Goal: Task Accomplishment & Management: Use online tool/utility

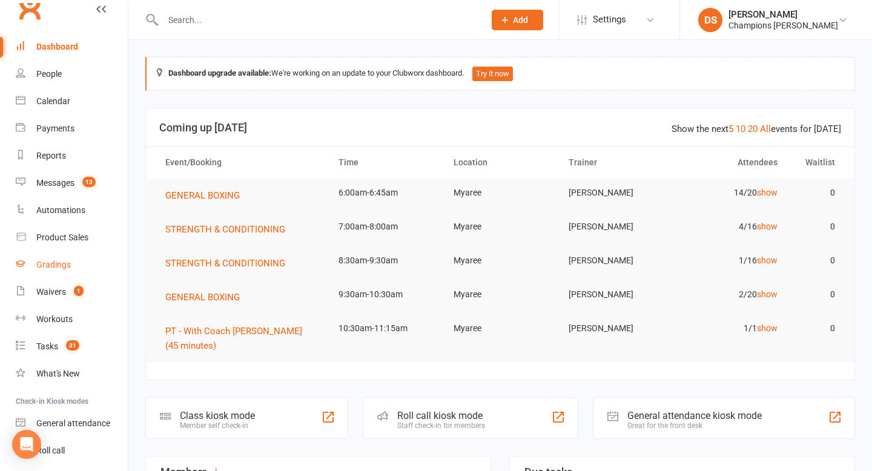
scroll to position [84, 0]
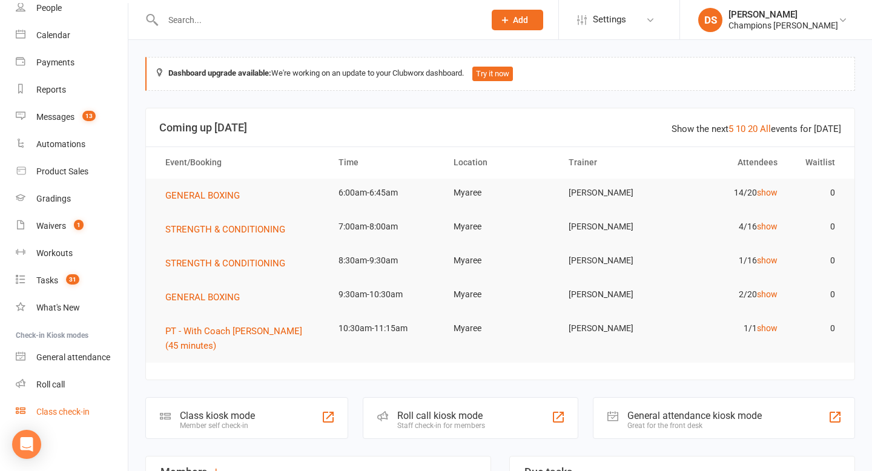
click at [76, 421] on link "Class check-in" at bounding box center [72, 412] width 112 height 27
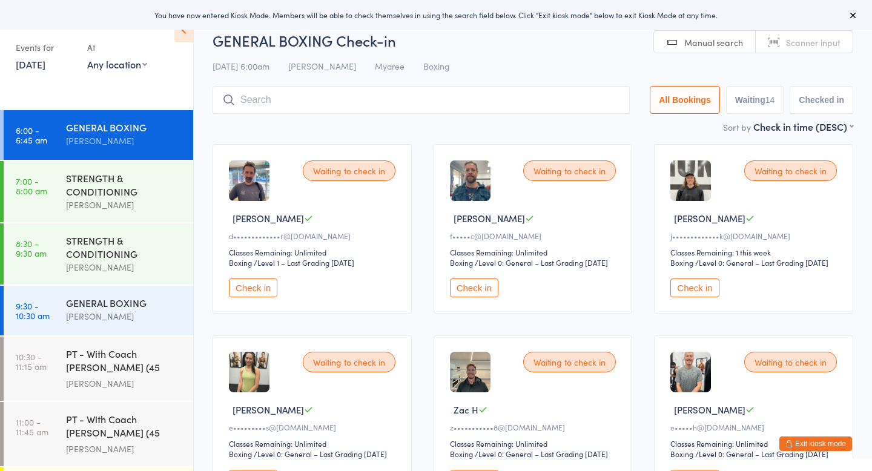
click at [217, 314] on div "Waiting to check in Damian C d•••••••••••••r@gmail.com Classes Remaining: Unlim…" at bounding box center [312, 229] width 199 height 170
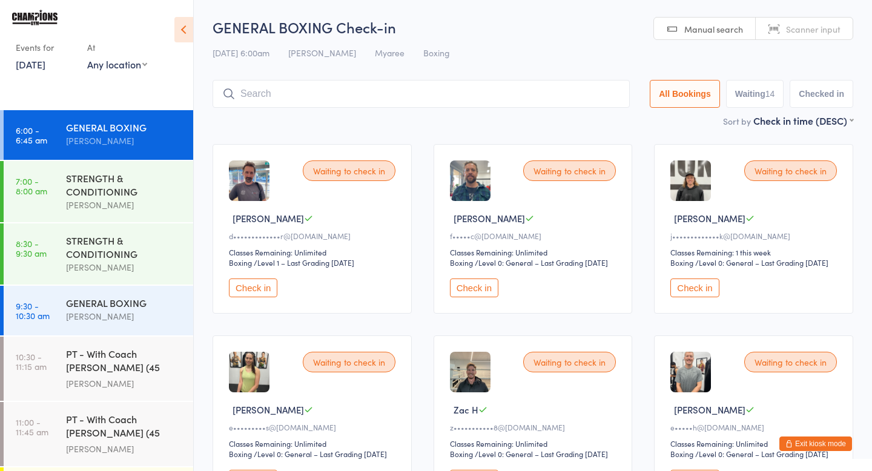
click at [265, 297] on button "Check in" at bounding box center [253, 288] width 48 height 19
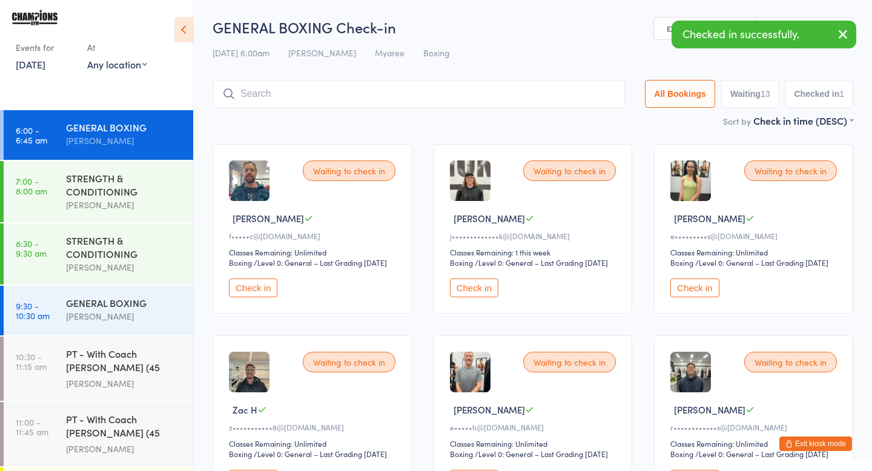
click at [266, 297] on button "Check in" at bounding box center [253, 288] width 48 height 19
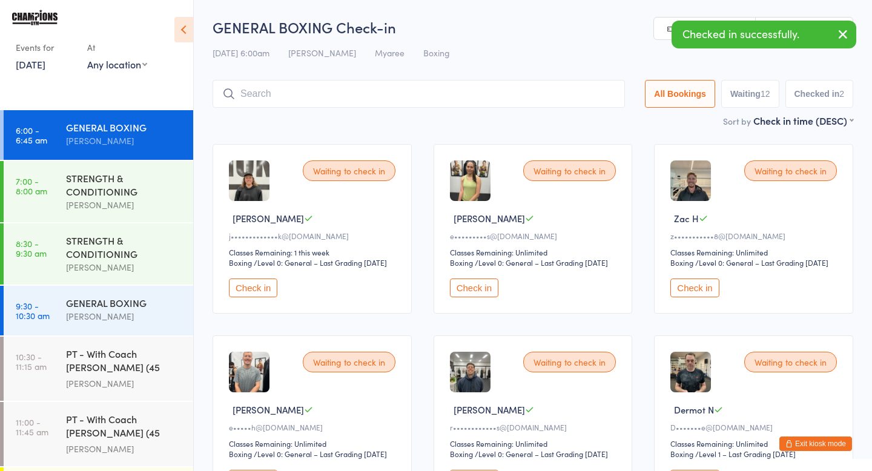
click at [266, 297] on button "Check in" at bounding box center [253, 288] width 48 height 19
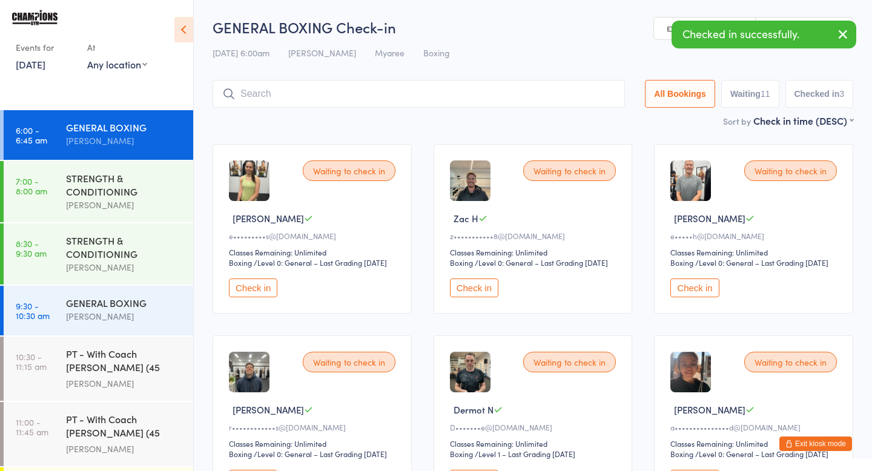
click at [266, 297] on button "Check in" at bounding box center [253, 288] width 48 height 19
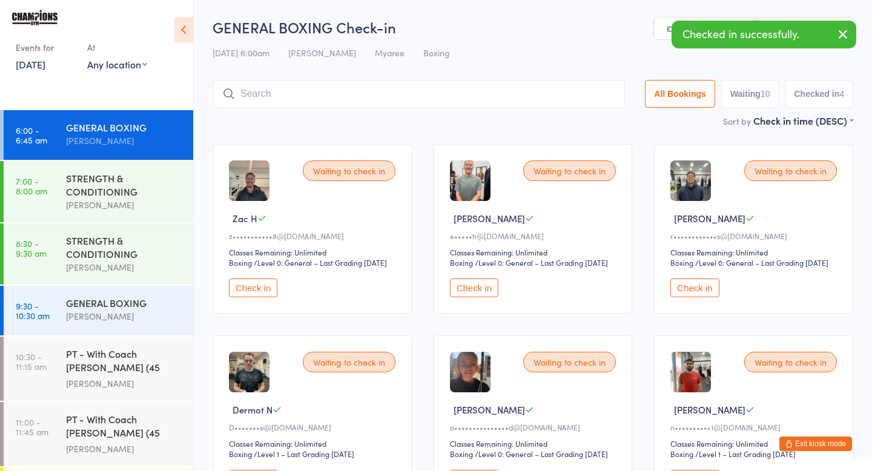
click at [266, 297] on button "Check in" at bounding box center [253, 288] width 48 height 19
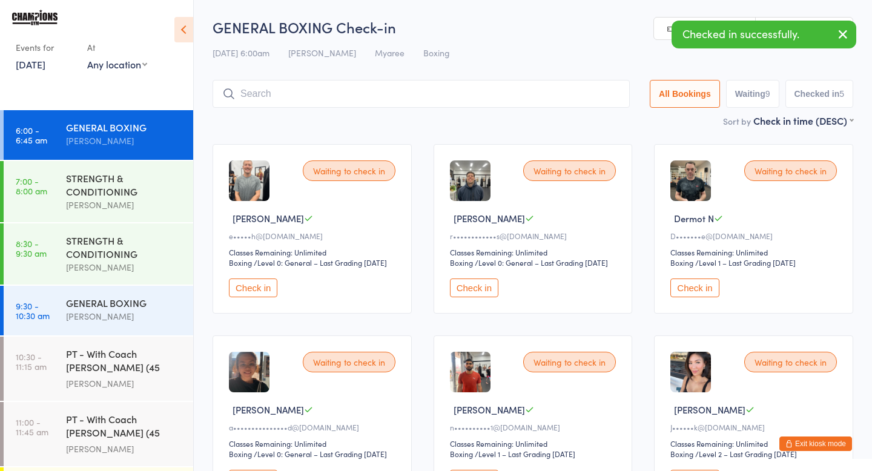
click at [265, 297] on button "Check in" at bounding box center [253, 288] width 48 height 19
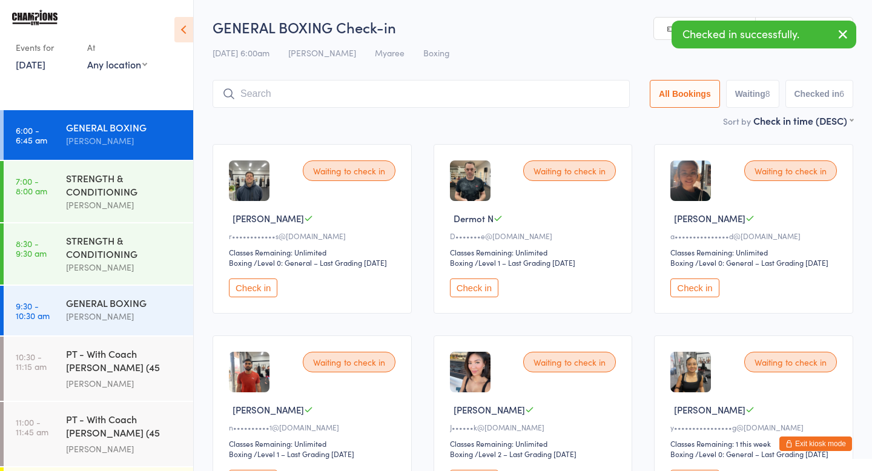
click at [265, 297] on button "Check in" at bounding box center [253, 288] width 48 height 19
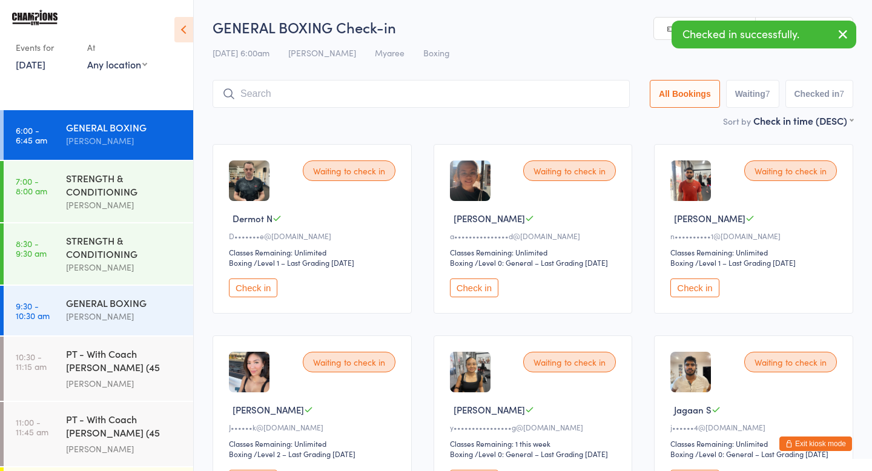
click at [265, 297] on button "Check in" at bounding box center [253, 288] width 48 height 19
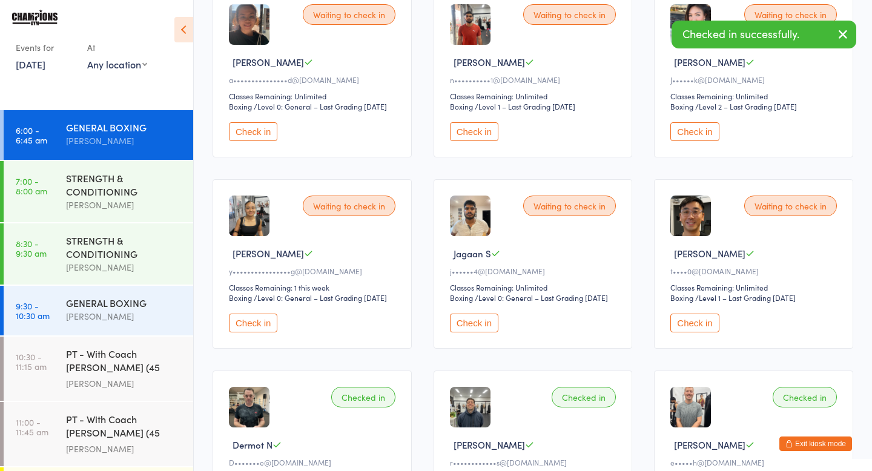
scroll to position [179, 0]
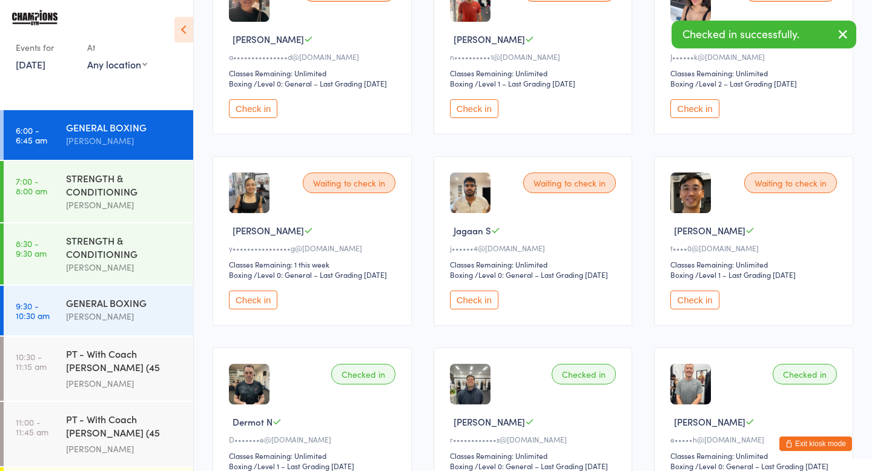
click at [267, 310] on button "Check in" at bounding box center [253, 300] width 48 height 19
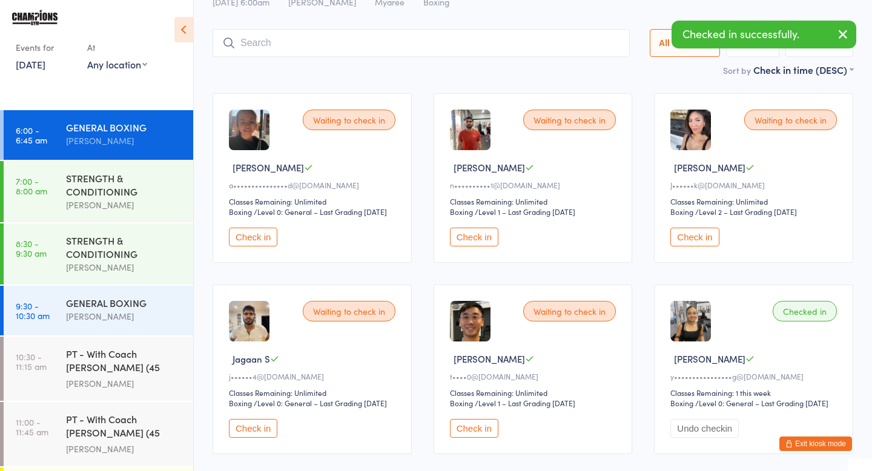
scroll to position [59, 0]
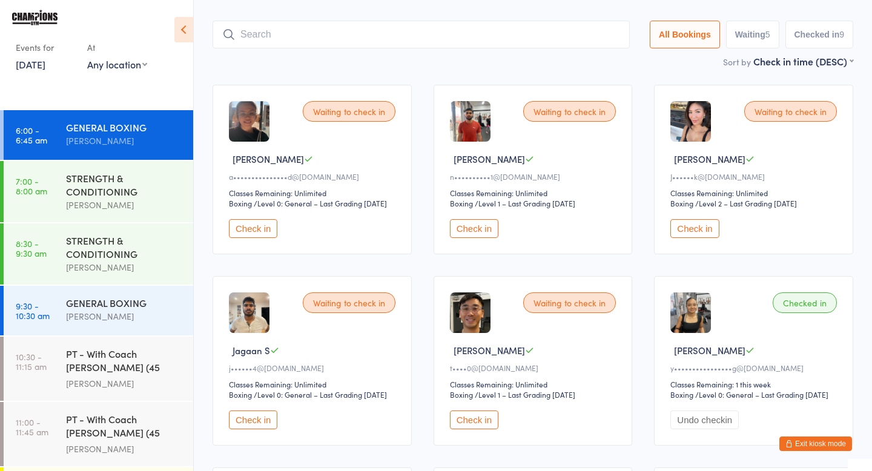
click at [711, 238] on button "Check in" at bounding box center [695, 228] width 48 height 19
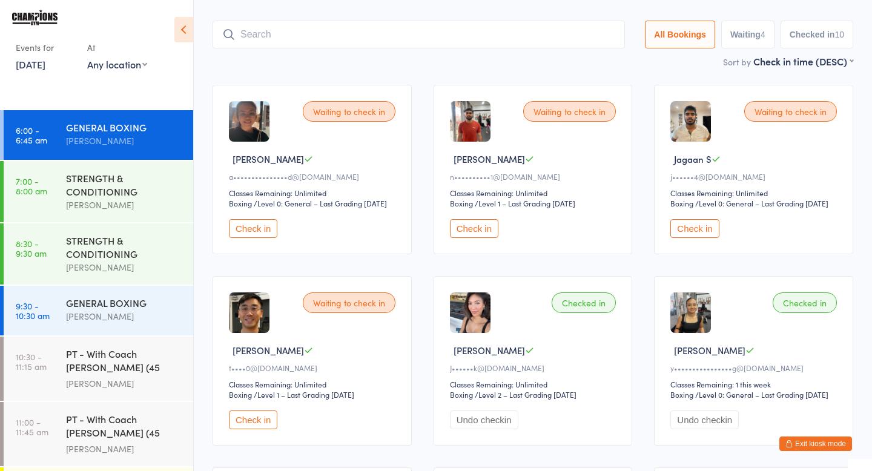
click at [267, 430] on button "Check in" at bounding box center [253, 420] width 48 height 19
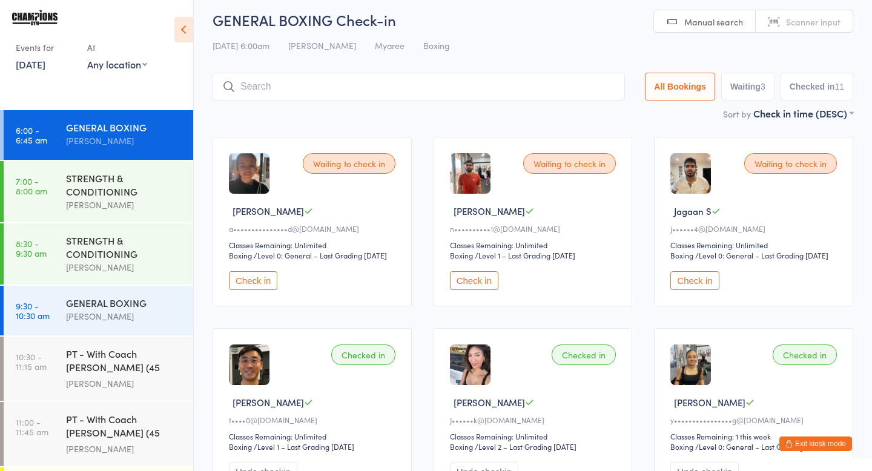
scroll to position [4, 0]
